Goal: Information Seeking & Learning: Check status

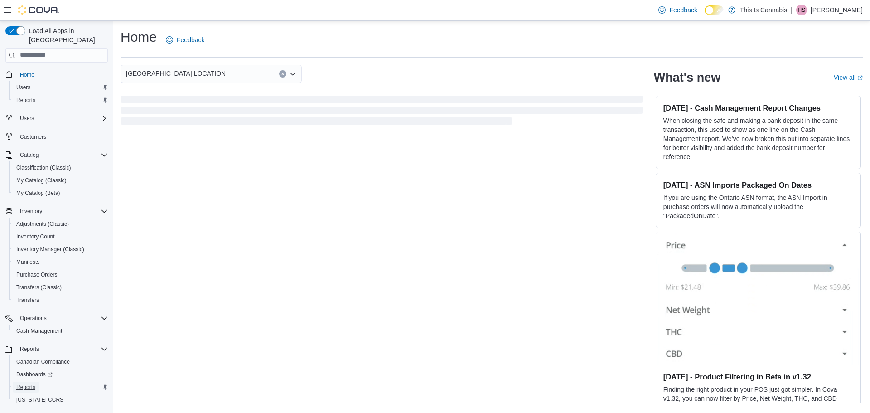
click at [29, 384] on span "Reports" at bounding box center [25, 387] width 19 height 7
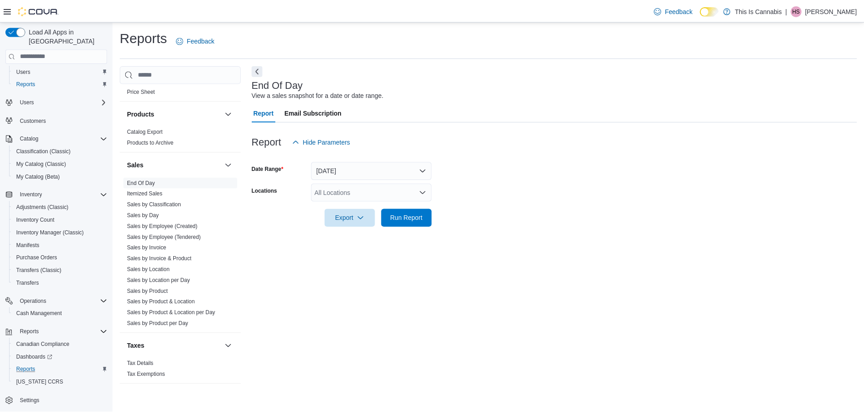
scroll to position [564, 0]
click at [187, 257] on link "Sales by Invoice & Product" at bounding box center [160, 257] width 65 height 6
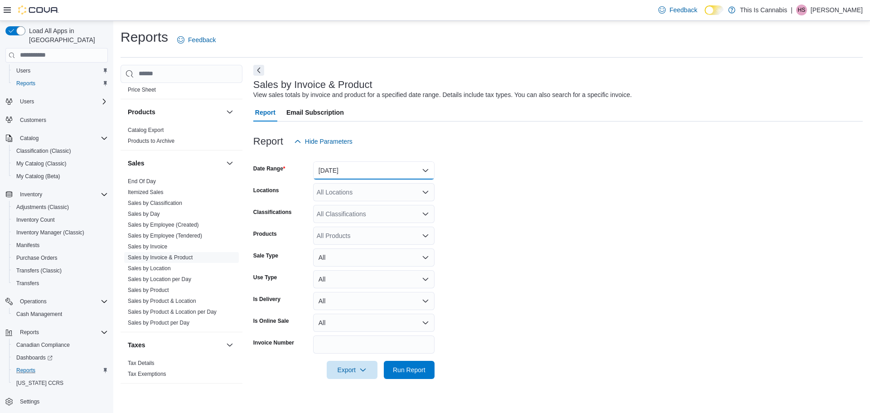
click at [406, 172] on button "[DATE]" at bounding box center [374, 170] width 122 height 18
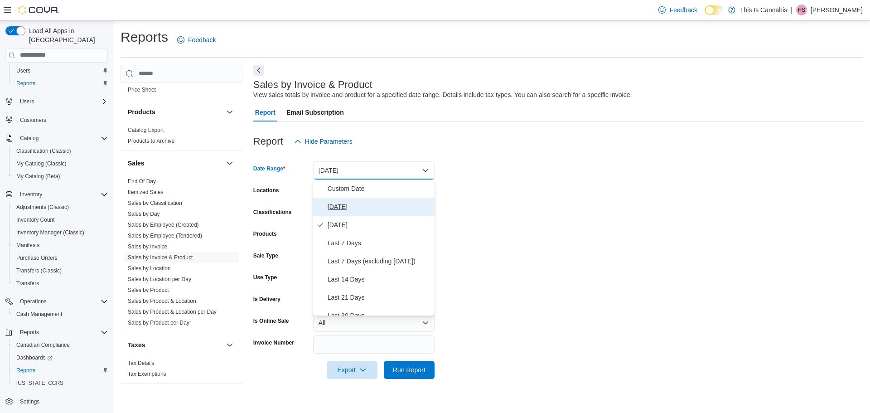
click at [336, 209] on span "[DATE]" at bounding box center [379, 206] width 103 height 11
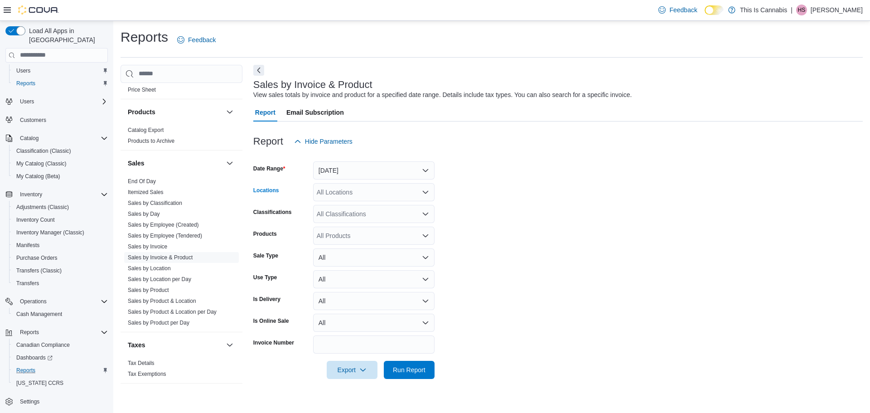
click at [342, 194] on div "All Locations" at bounding box center [374, 192] width 122 height 18
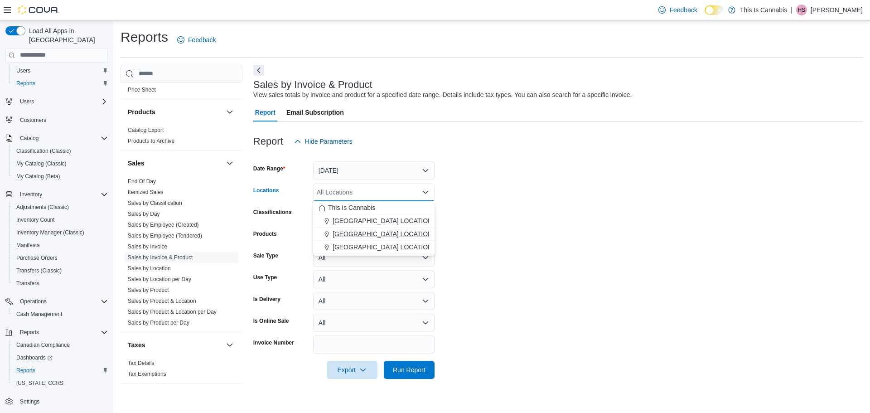
click at [352, 232] on span "[GEOGRAPHIC_DATA] LOCATION" at bounding box center [383, 233] width 100 height 9
click at [515, 219] on form "Date Range [DATE] Locations [GEOGRAPHIC_DATA] LOCATION Combo box. Selected. [GE…" at bounding box center [558, 265] width 610 height 228
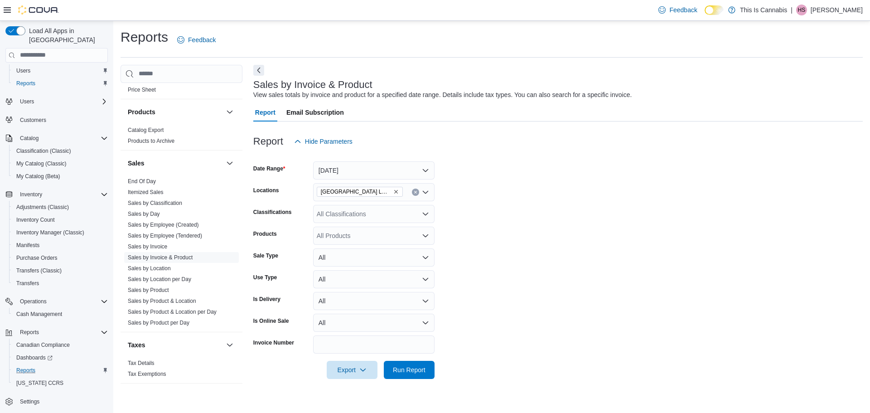
click at [408, 212] on div "All Classifications" at bounding box center [374, 214] width 122 height 18
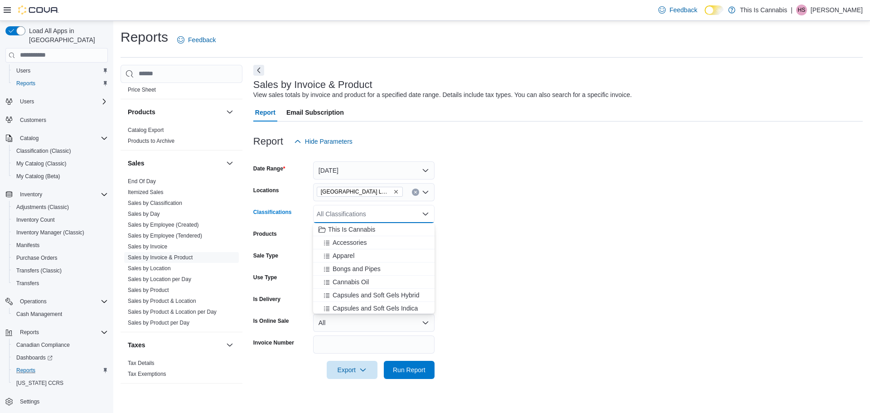
click at [572, 212] on form "Date Range [DATE] Locations [GEOGRAPHIC_DATA] LOCATION Classifications All Clas…" at bounding box center [558, 265] width 610 height 228
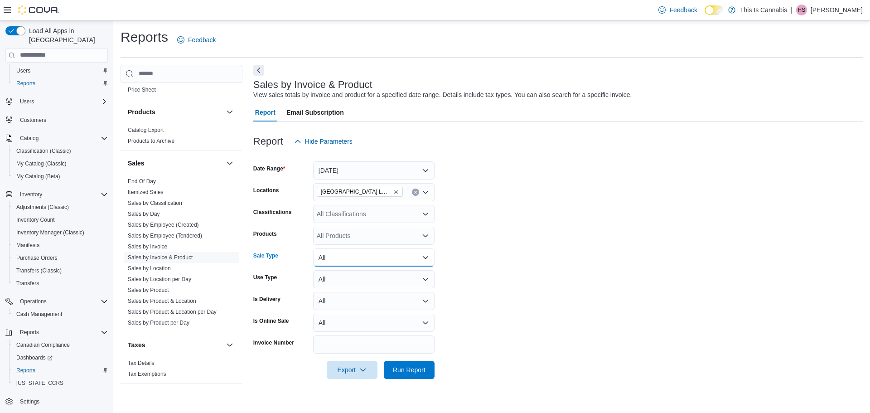
click at [337, 255] on button "All" at bounding box center [374, 257] width 122 height 18
click at [335, 256] on button "All" at bounding box center [374, 257] width 122 height 18
click at [336, 260] on button "All" at bounding box center [374, 257] width 122 height 18
click at [339, 296] on span "Sale" at bounding box center [379, 293] width 103 height 11
click at [337, 282] on button "All" at bounding box center [374, 279] width 122 height 18
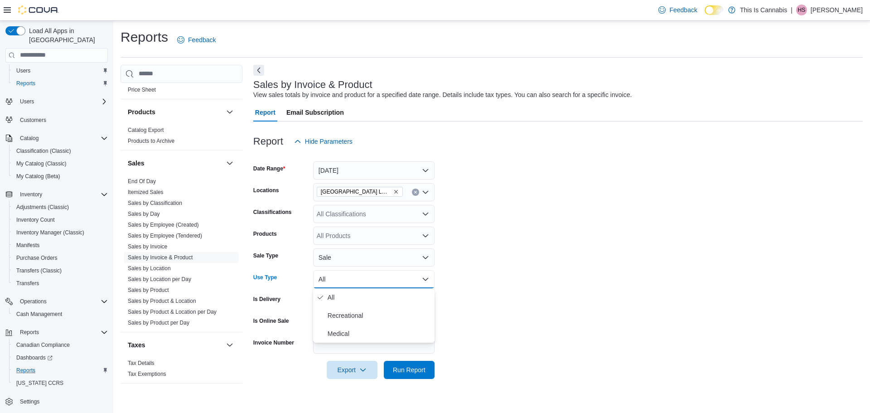
click at [336, 282] on button "All" at bounding box center [374, 279] width 122 height 18
click at [335, 300] on button "All" at bounding box center [374, 301] width 122 height 18
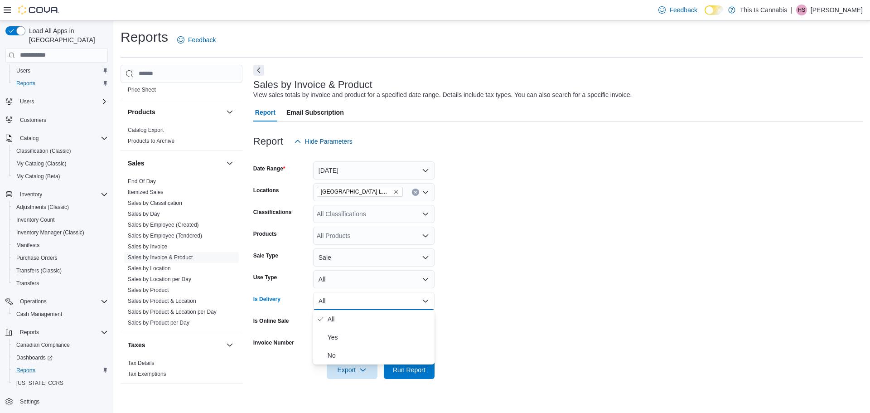
click at [335, 300] on button "All" at bounding box center [374, 301] width 122 height 18
click at [339, 325] on button "All" at bounding box center [374, 323] width 122 height 18
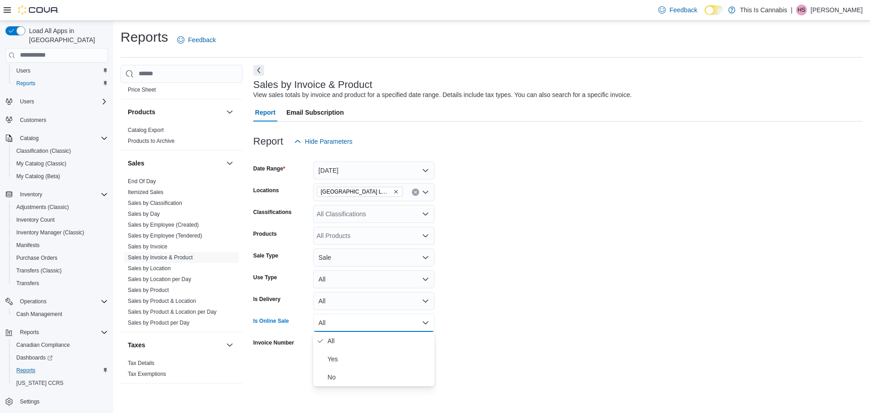
click at [339, 325] on button "All" at bounding box center [374, 323] width 122 height 18
click at [338, 324] on button "All" at bounding box center [374, 323] width 122 height 18
click at [592, 257] on form "Date Range [DATE] Locations [GEOGRAPHIC_DATA] LOCATION Classifications All Clas…" at bounding box center [558, 265] width 610 height 228
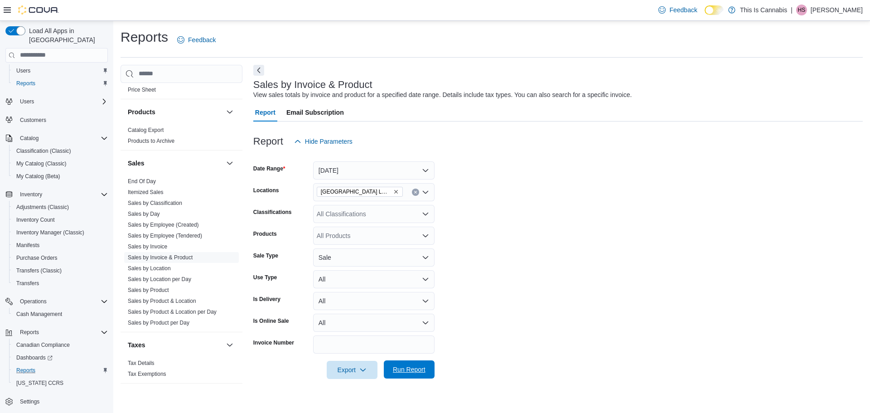
click at [418, 370] on span "Run Report" at bounding box center [409, 369] width 33 height 9
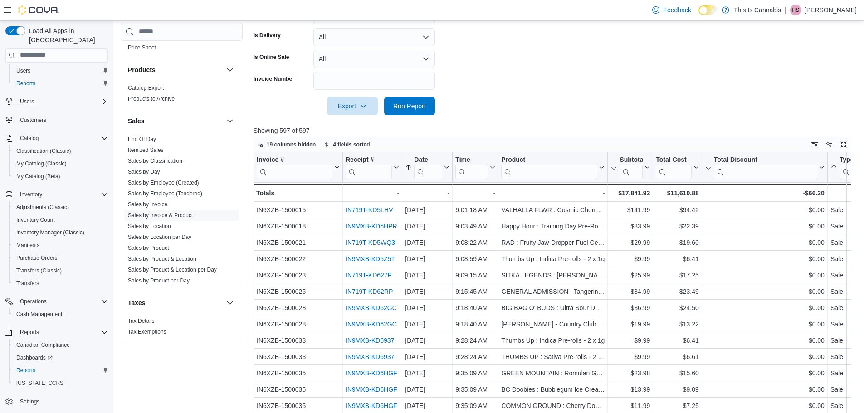
scroll to position [272, 0]
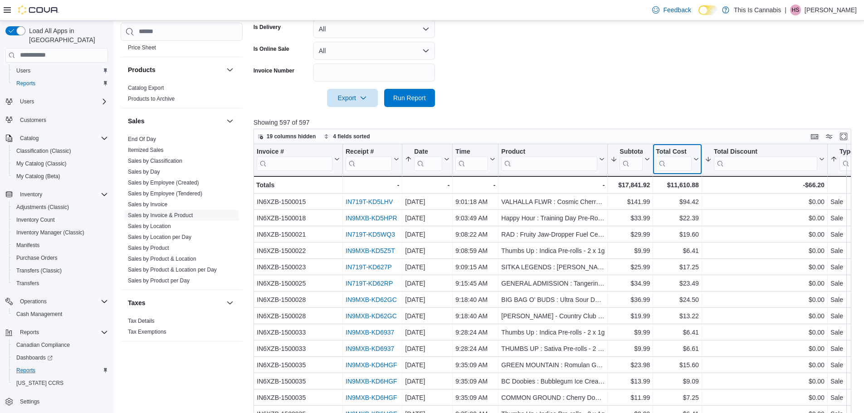
click at [683, 165] on input "search" at bounding box center [673, 163] width 35 height 15
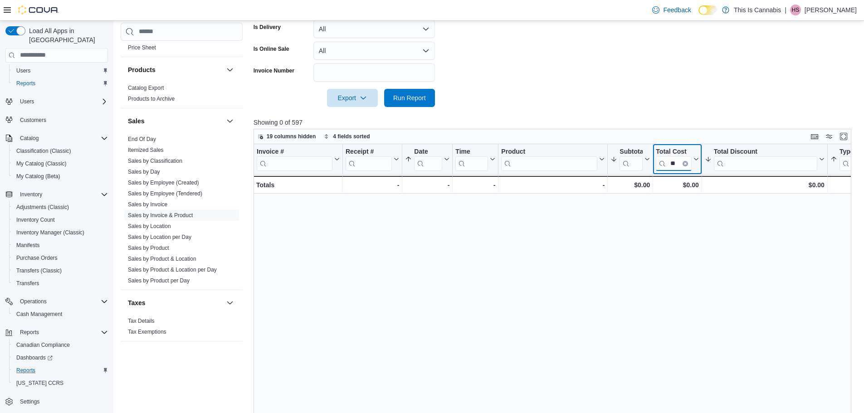
scroll to position [0, 0]
type input "*"
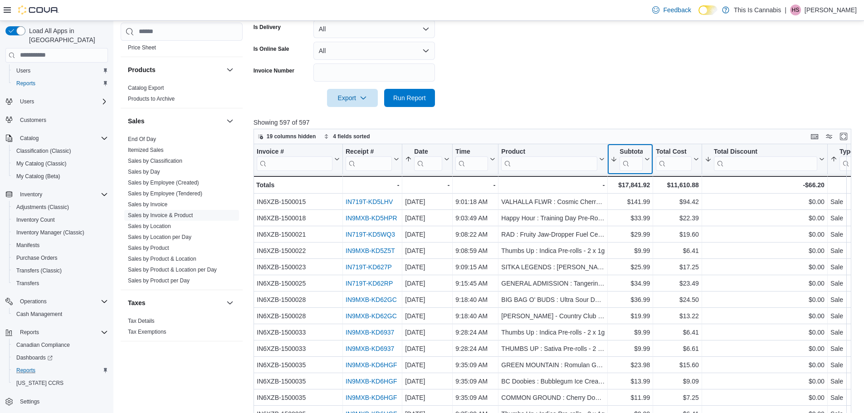
click at [635, 164] on input "search" at bounding box center [630, 163] width 23 height 15
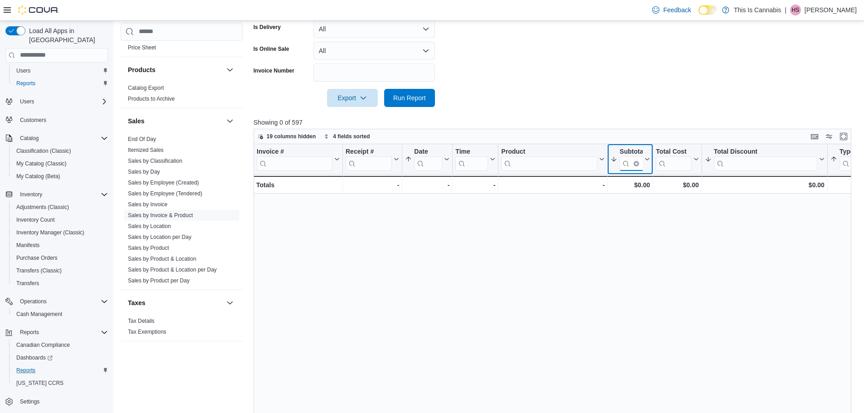
scroll to position [0, 18]
type input "******"
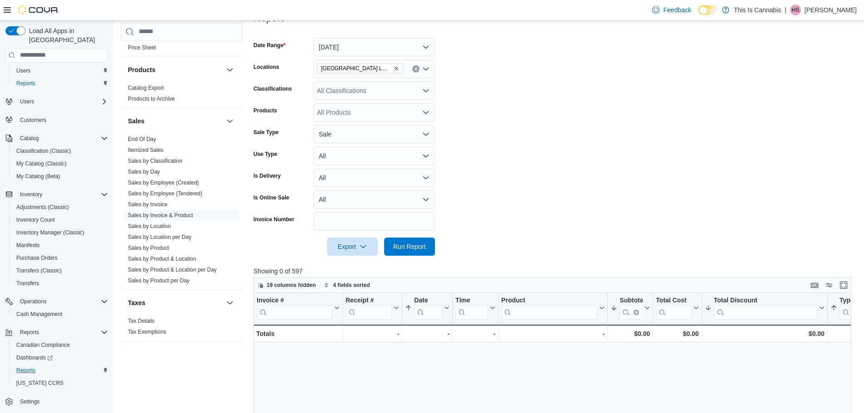
scroll to position [91, 0]
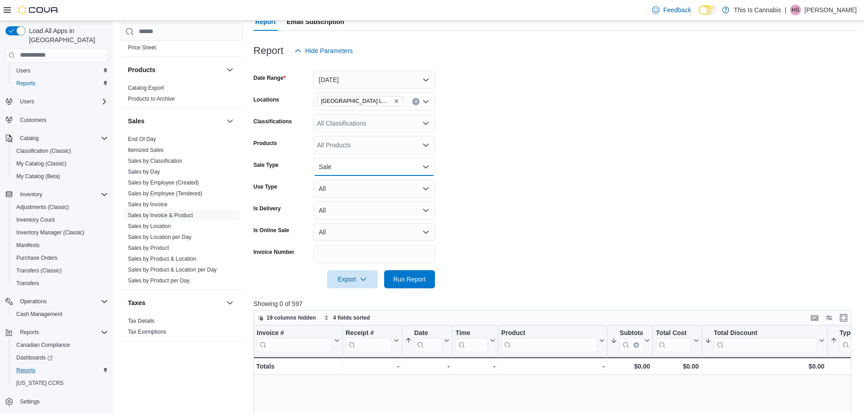
click at [425, 161] on button "Sale" at bounding box center [374, 167] width 122 height 18
click at [326, 182] on button "All" at bounding box center [374, 185] width 122 height 18
click at [639, 174] on form "Date Range [DATE] Locations [GEOGRAPHIC_DATA] LOCATION Classifications All Clas…" at bounding box center [555, 174] width 604 height 228
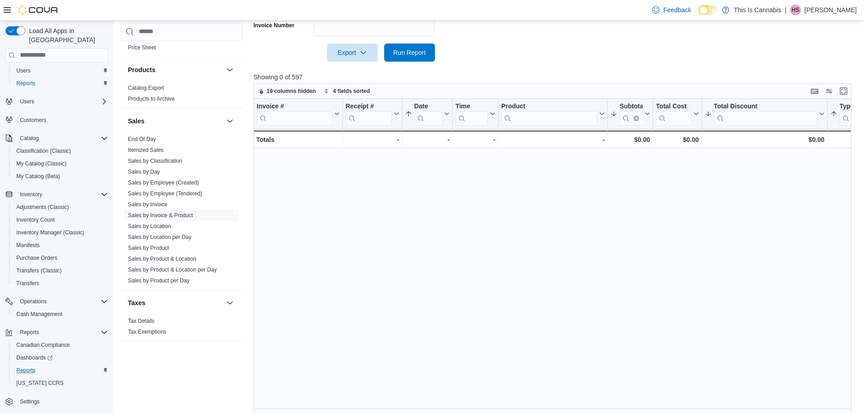
scroll to position [325, 0]
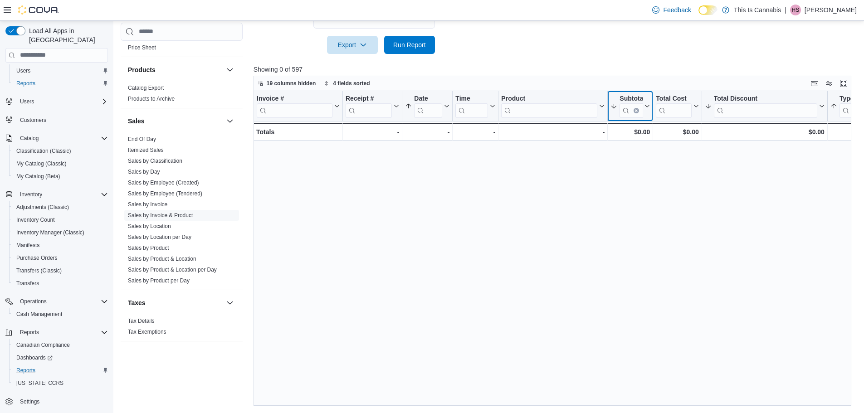
click at [636, 109] on icon "Clear input" at bounding box center [636, 110] width 3 height 3
